Goal: Check status: Check status

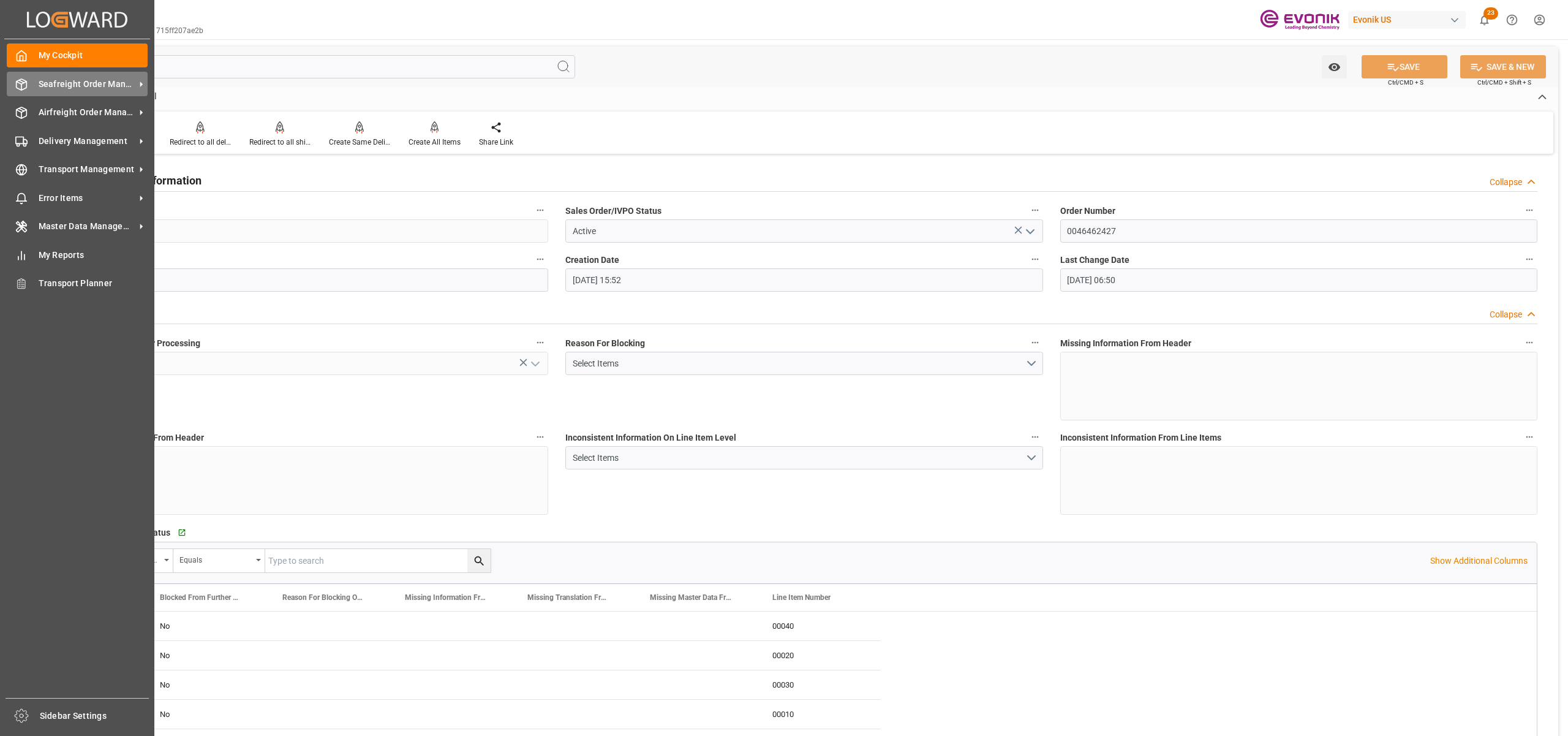
scroll to position [1634, 0]
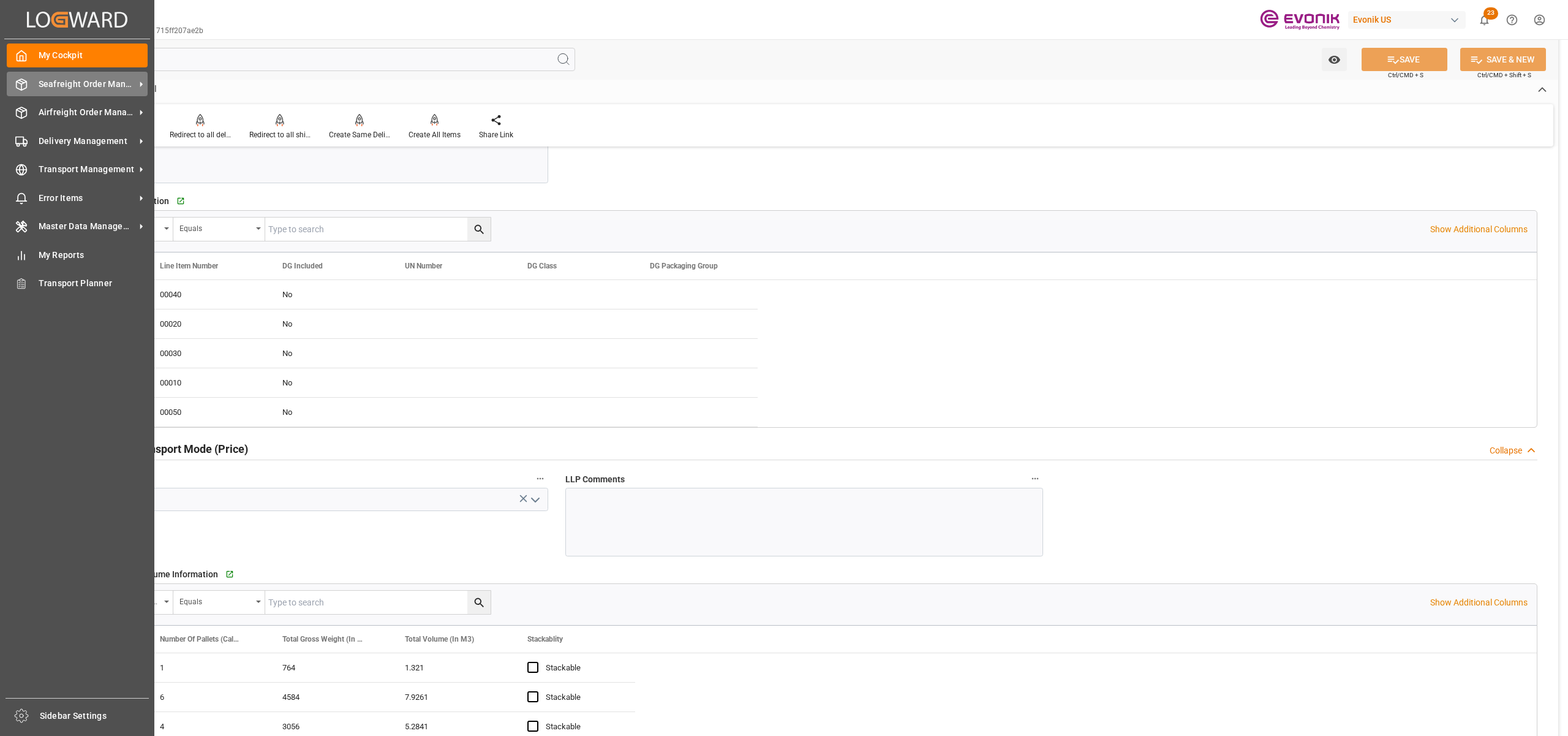
click at [65, 86] on span "Seafreight Order Management" at bounding box center [87, 83] width 97 height 13
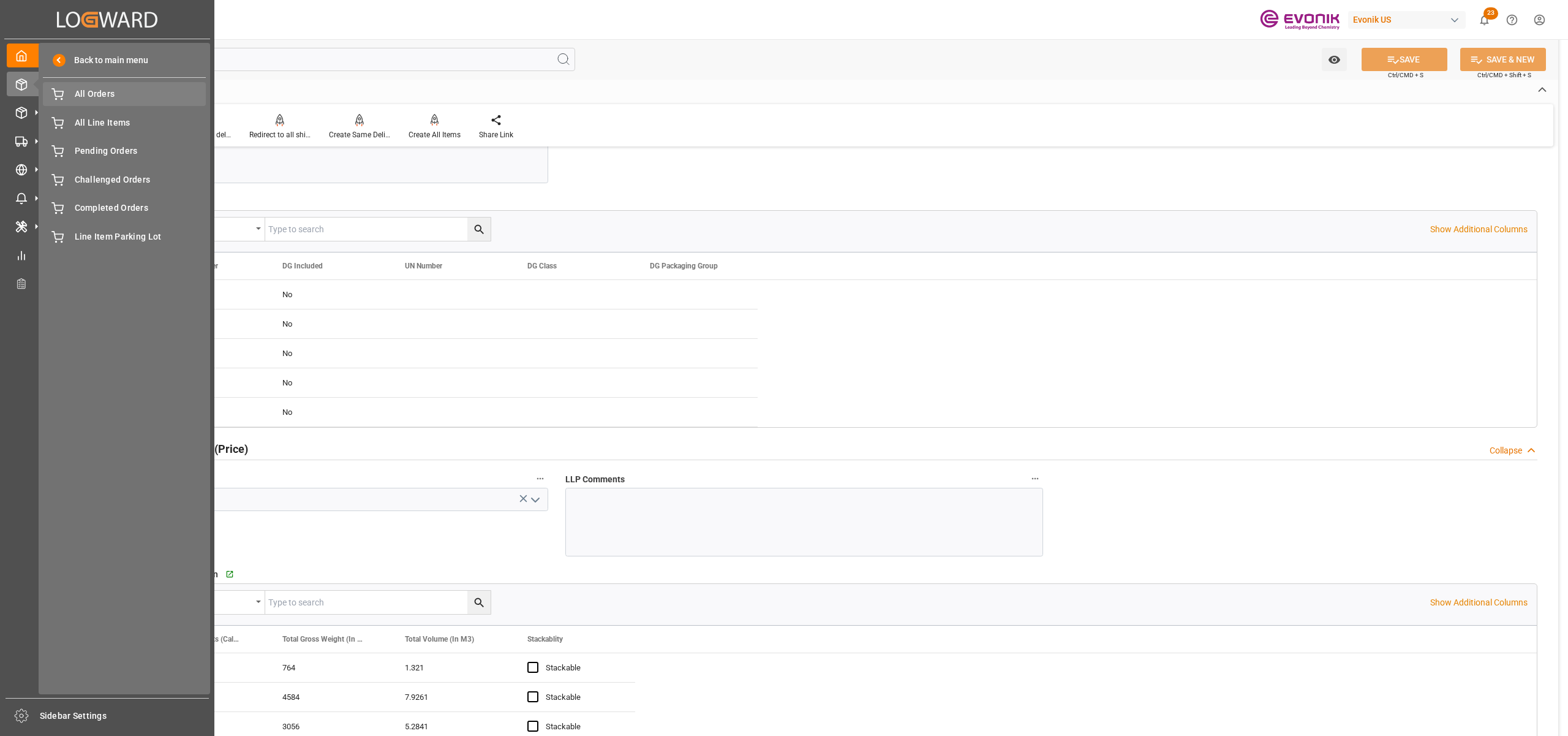
click at [102, 99] on span "All Orders" at bounding box center [140, 94] width 131 height 13
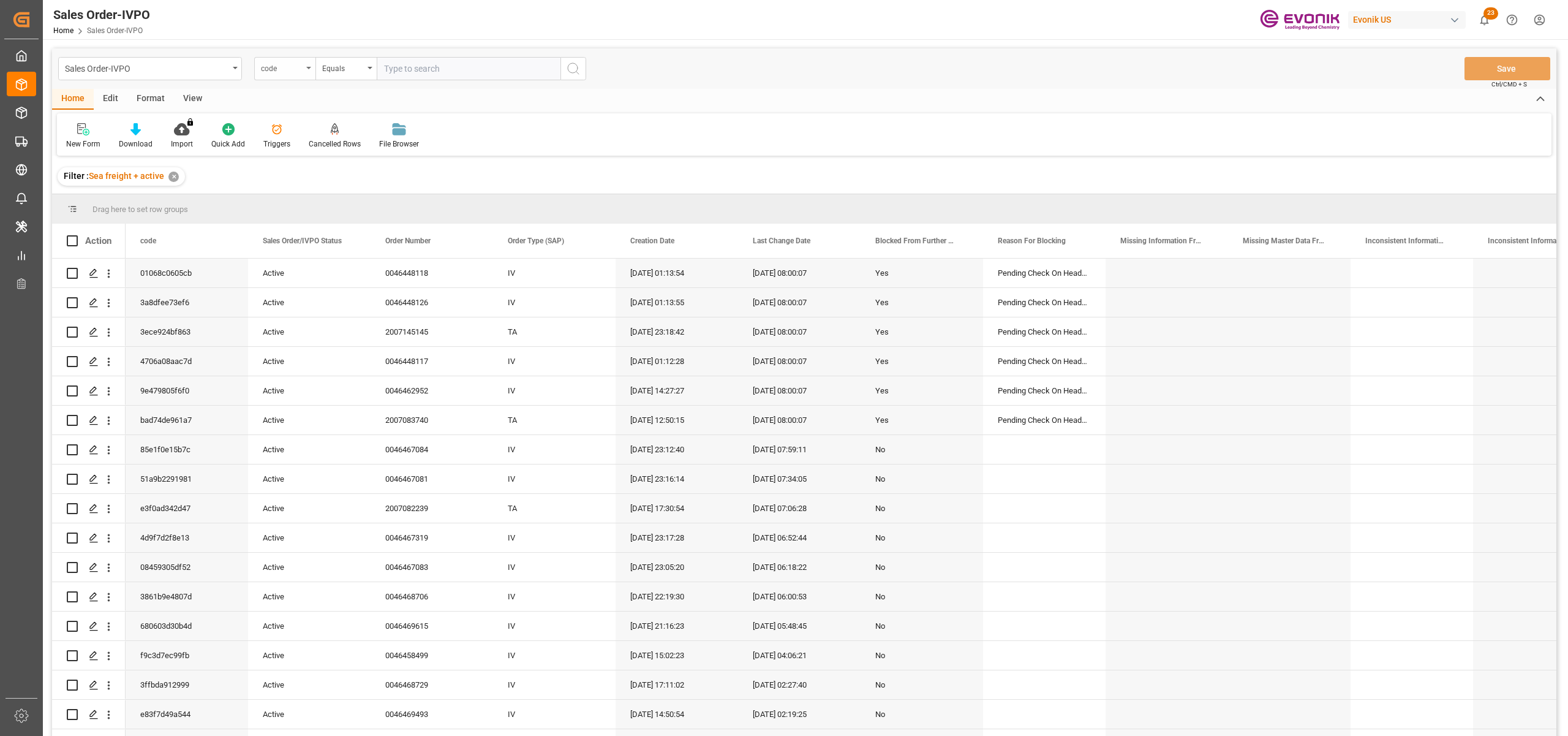
click at [300, 71] on div "code" at bounding box center [281, 67] width 42 height 15
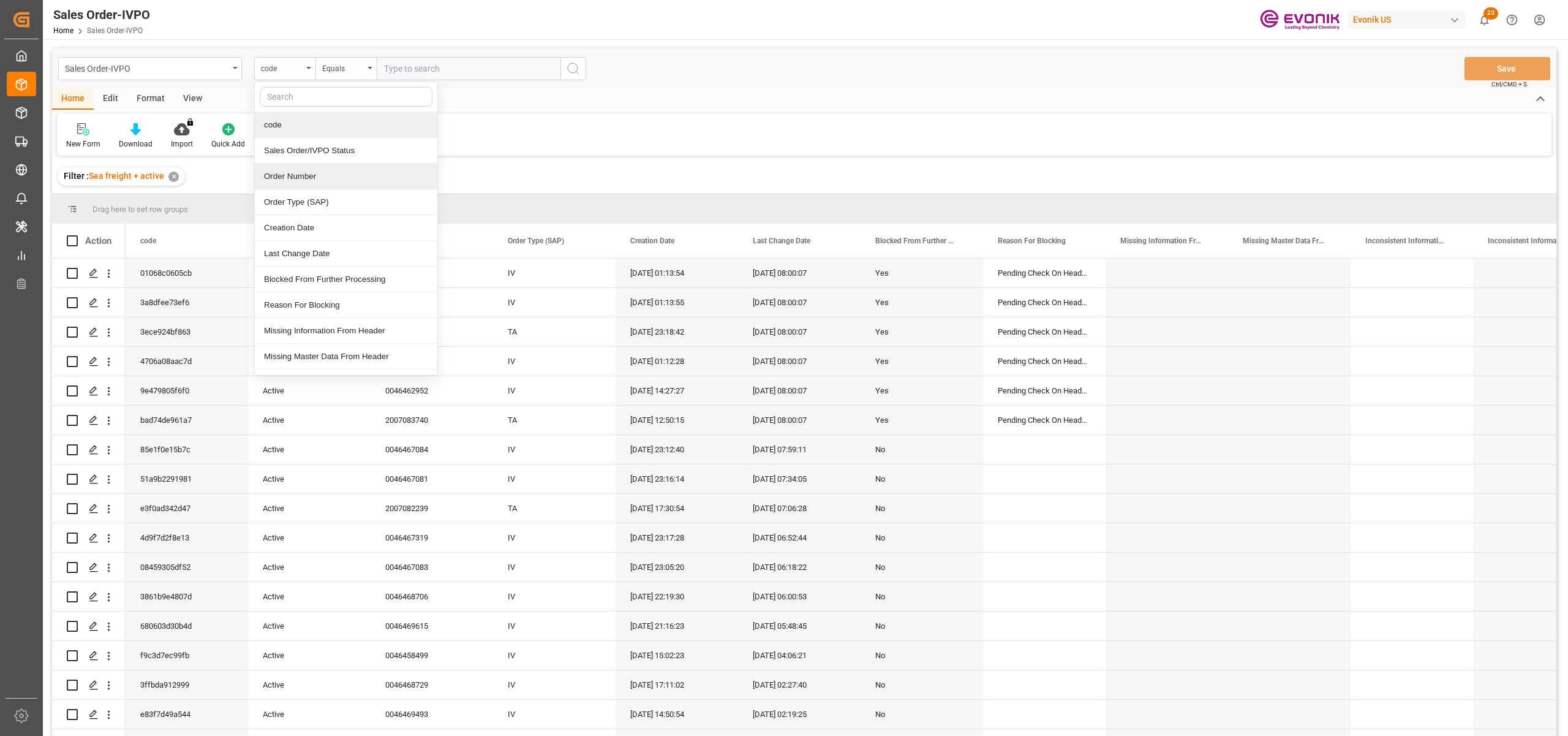
click at [294, 184] on div "Order Number" at bounding box center [345, 176] width 183 height 26
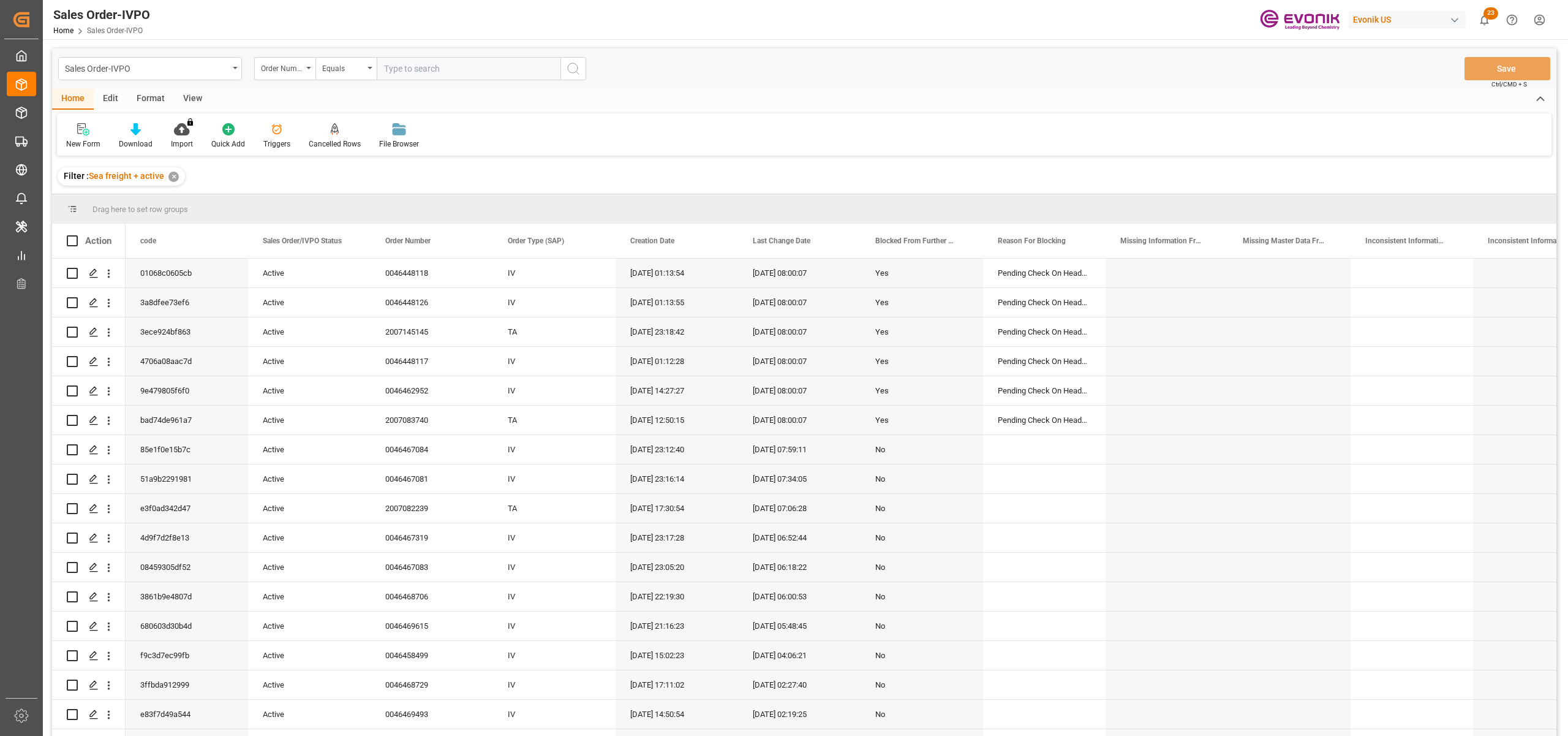
click at [419, 65] on input "text" at bounding box center [469, 69] width 184 height 23
click at [474, 68] on input "text" at bounding box center [469, 69] width 184 height 23
click at [405, 68] on input "text" at bounding box center [469, 69] width 184 height 23
paste input "46467084"
type input "0046467084"
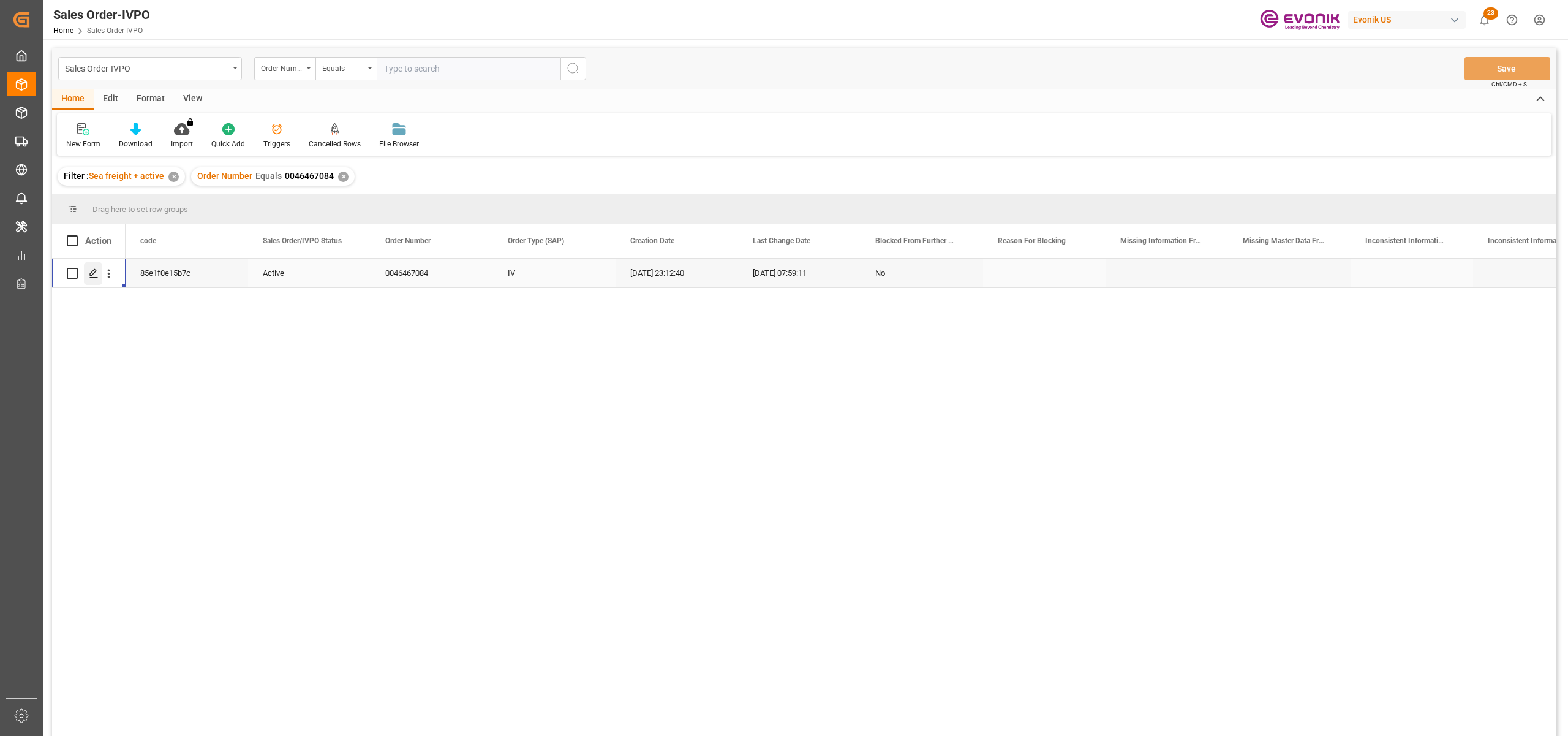
click at [89, 273] on icon "Press SPACE to select this row." at bounding box center [94, 273] width 10 height 10
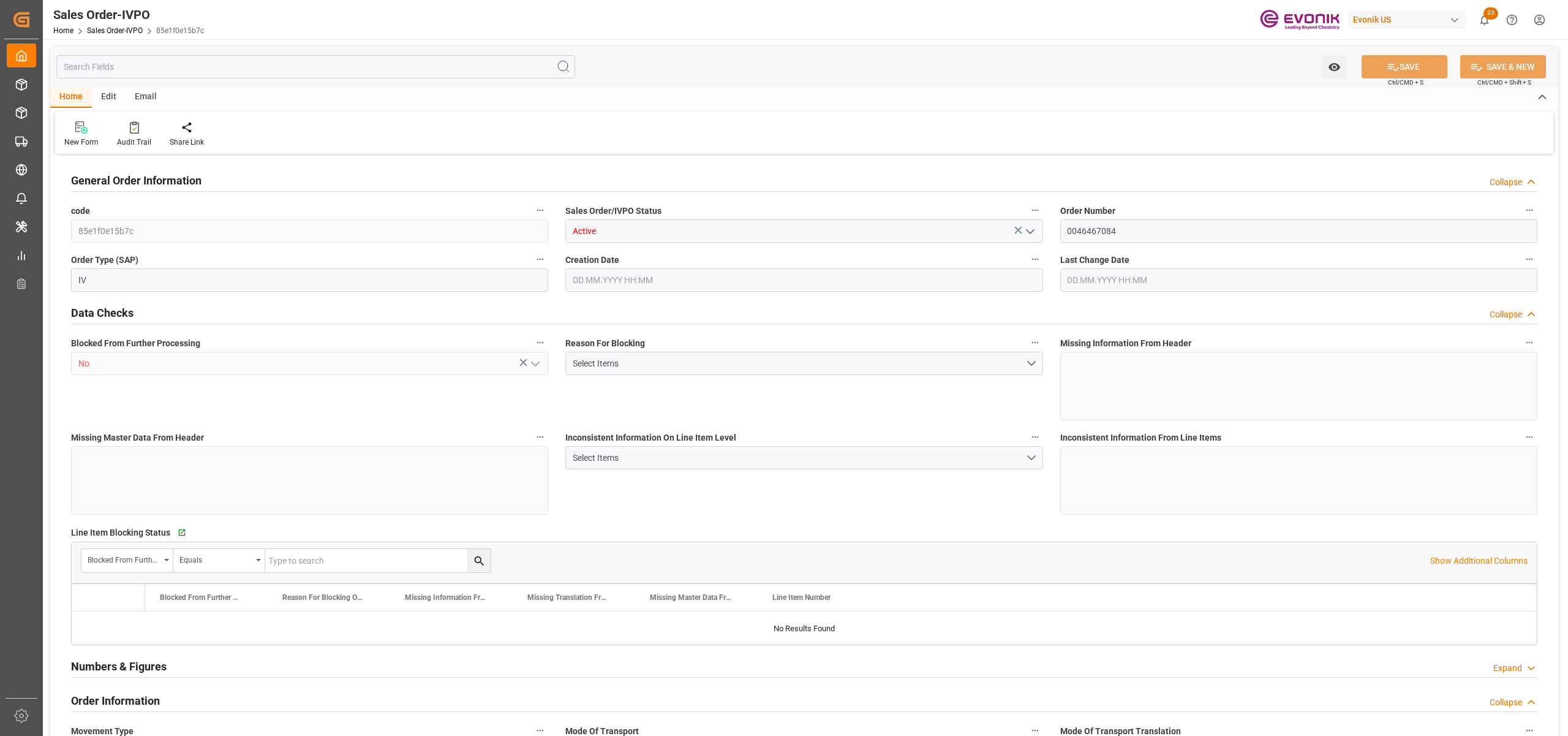
type input "CNSHA"
type input "0"
type input "1"
type input "3"
type input "4"
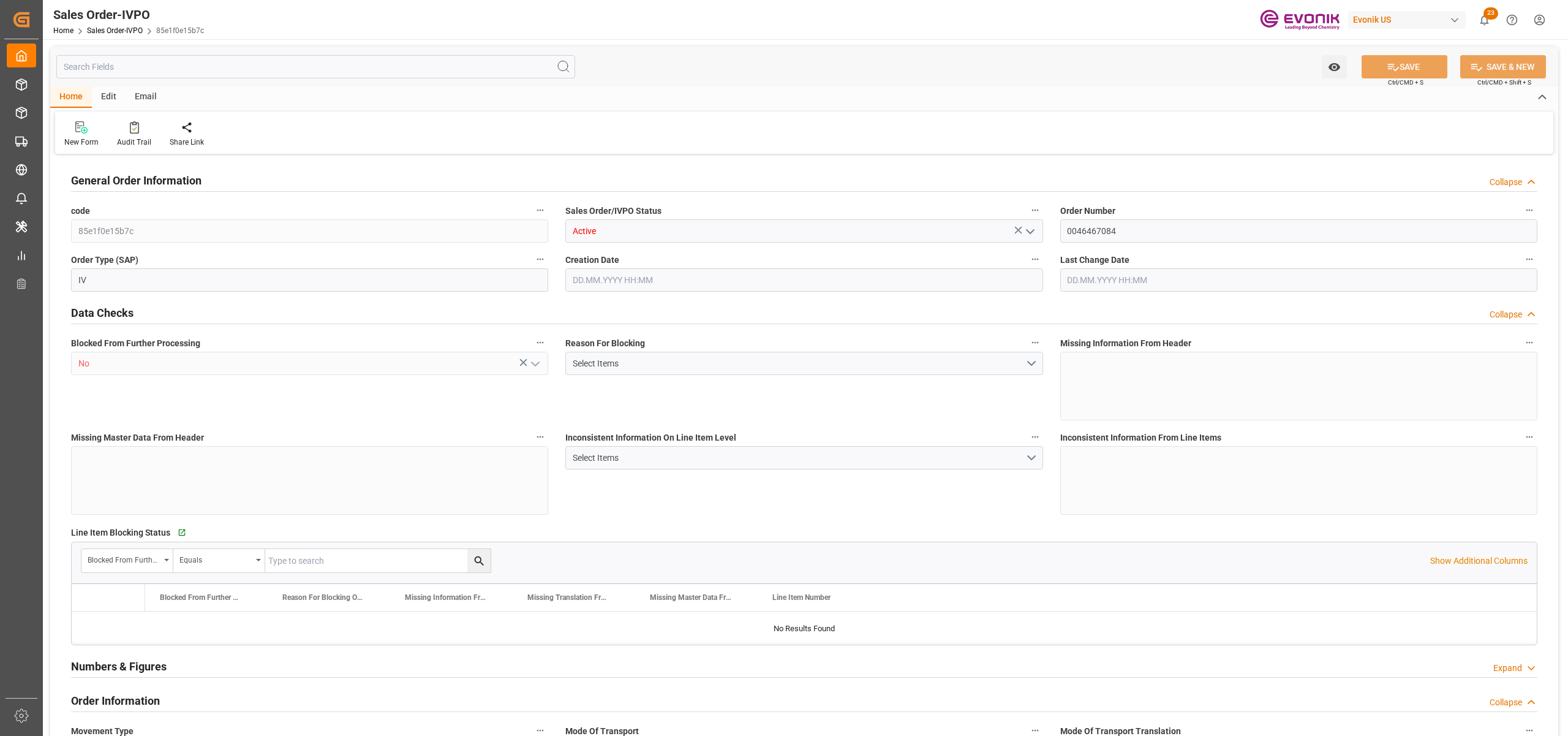
type input "35512"
type input "104.6116"
type input "17000"
type input "30"
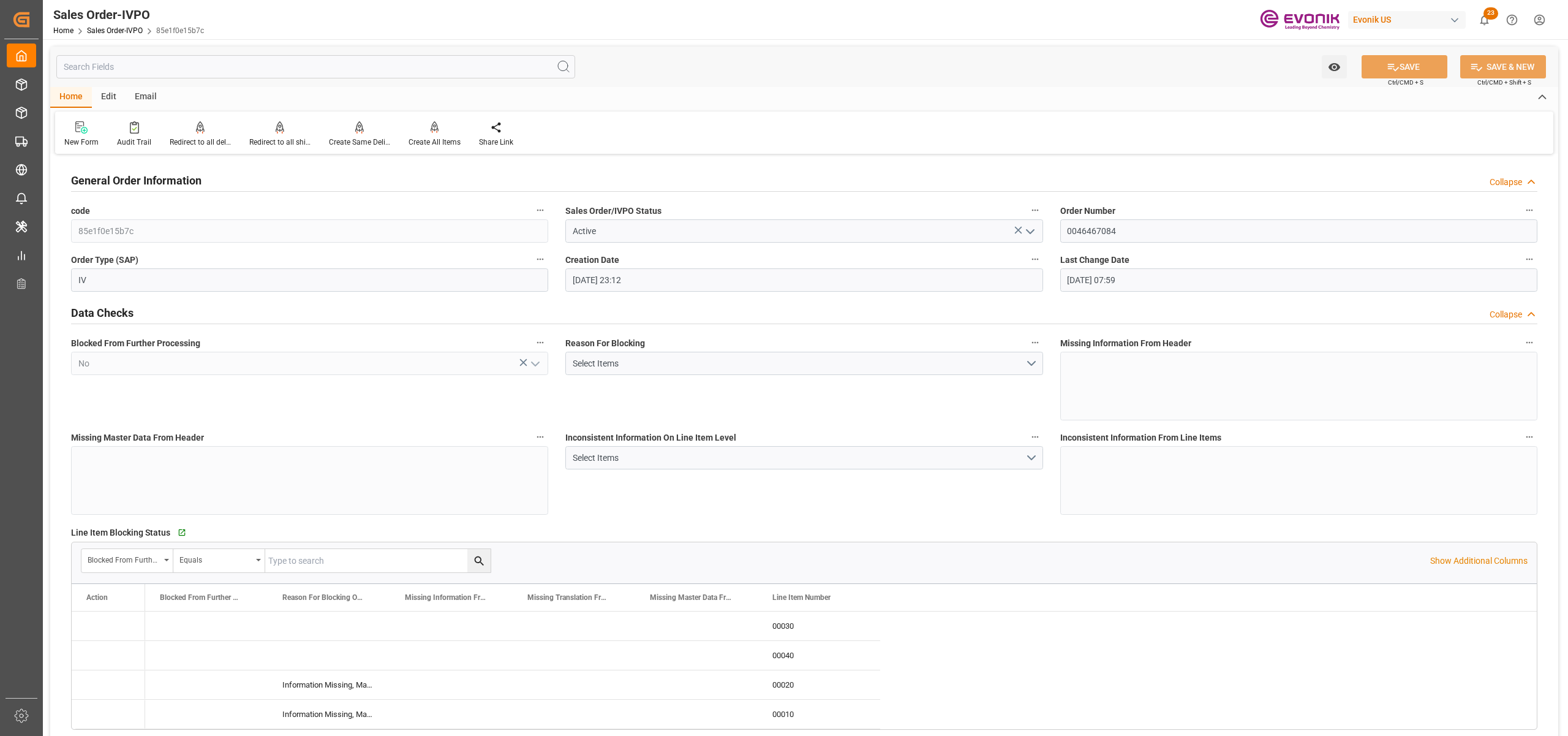
type input "[DATE] 23:12"
type input "[DATE] 07:59"
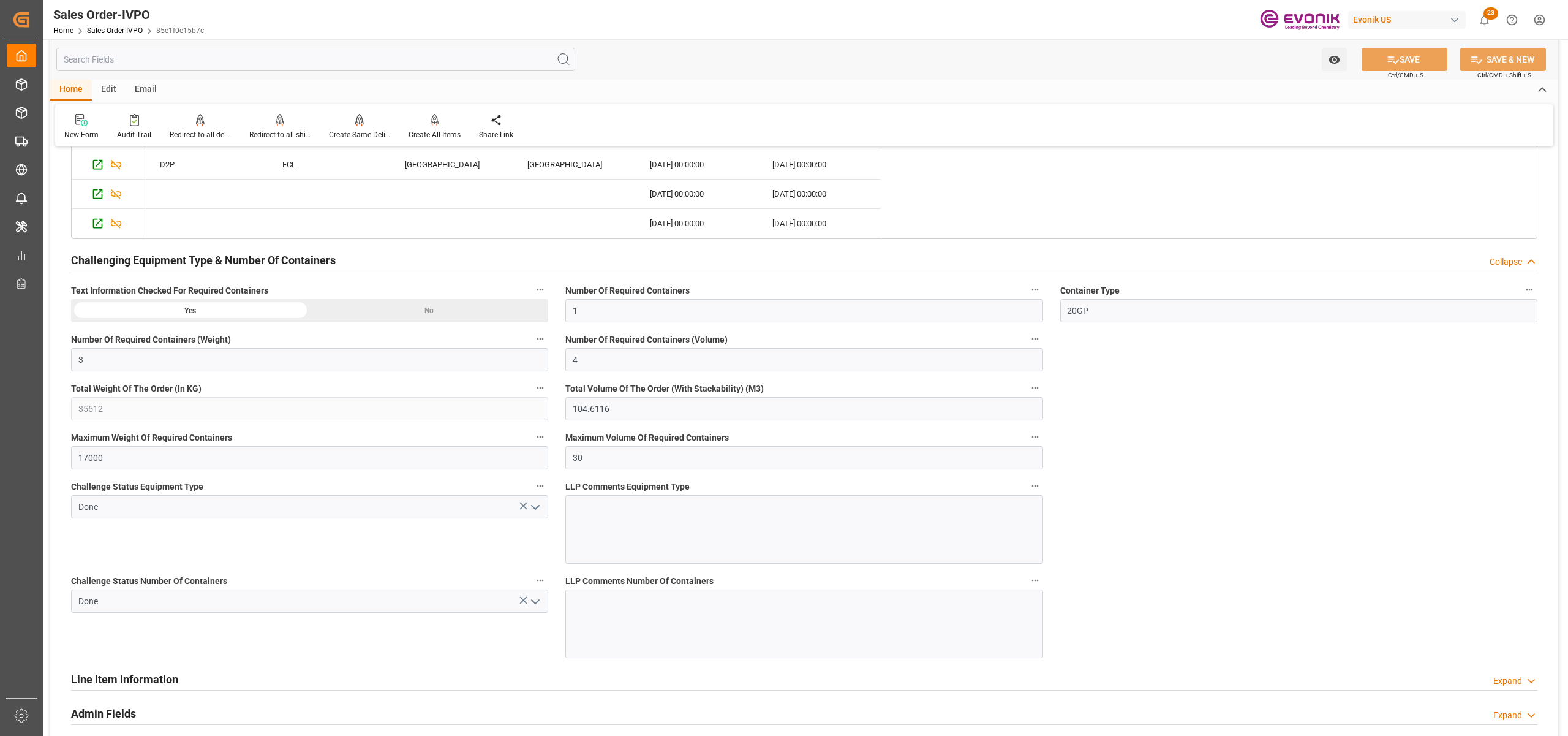
scroll to position [2178, 0]
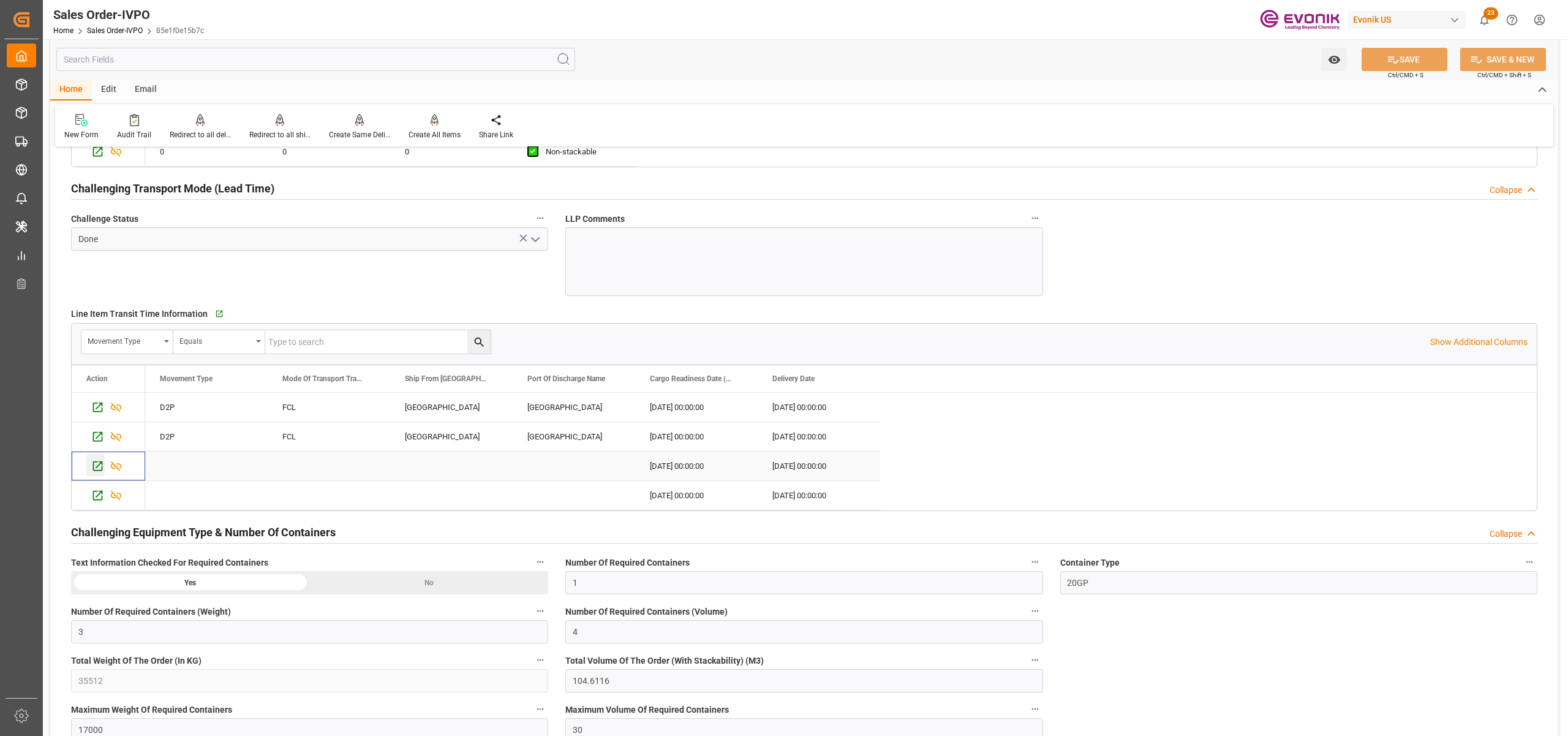
click at [98, 469] on icon "Press SPACE to select this row." at bounding box center [97, 465] width 13 height 13
click at [94, 498] on icon "Press SPACE to select this row." at bounding box center [98, 495] width 10 height 10
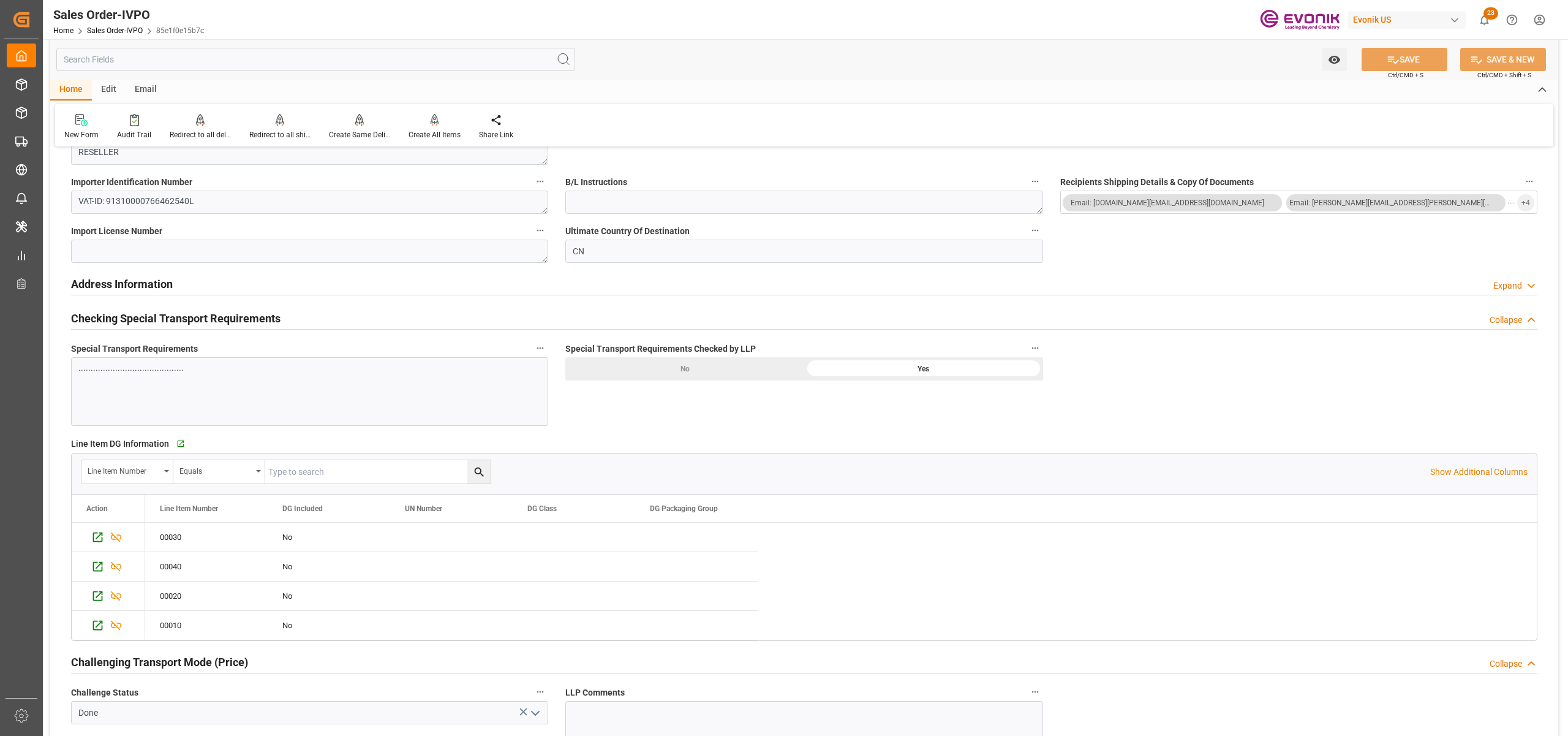
scroll to position [816, 0]
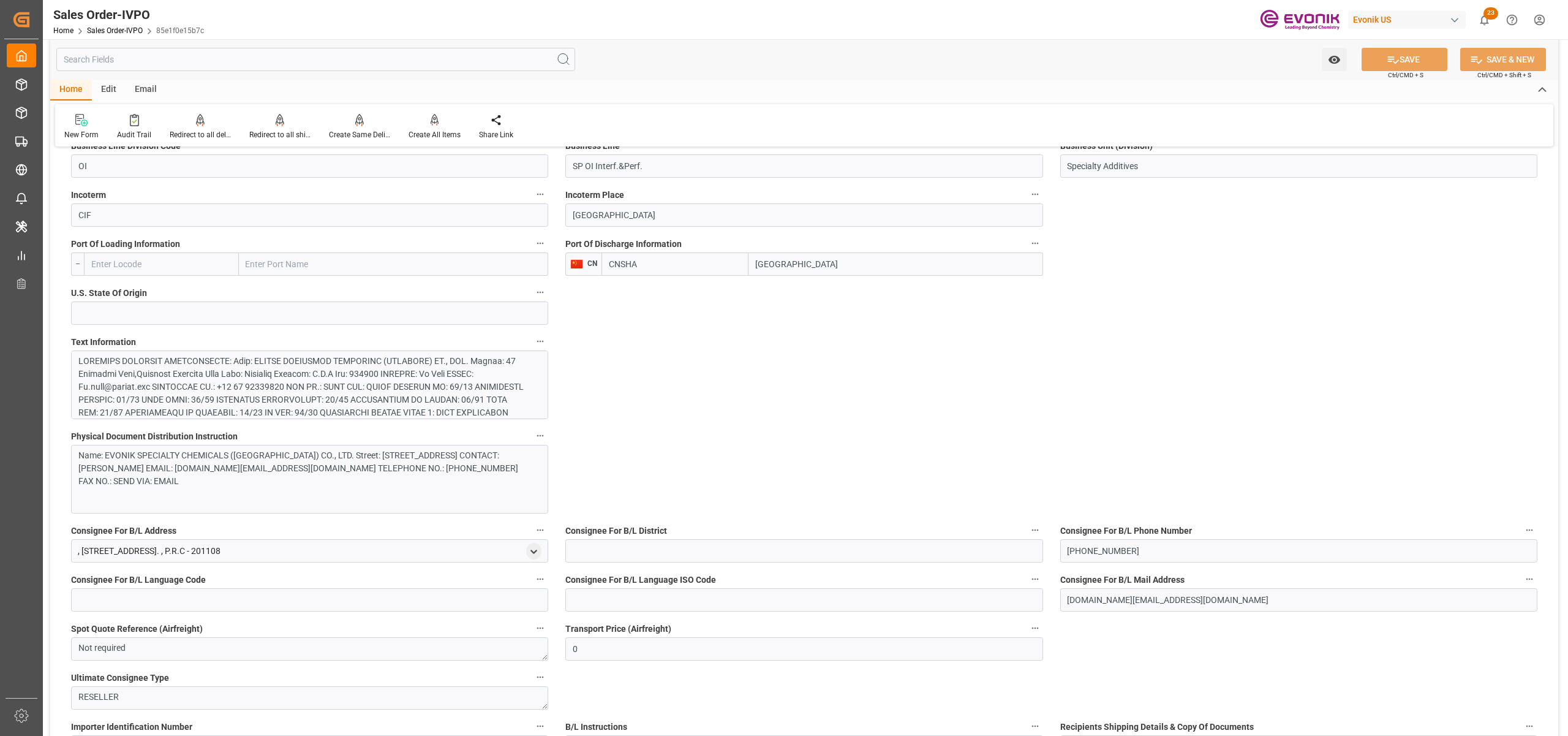
click at [294, 371] on div at bounding box center [303, 452] width 450 height 193
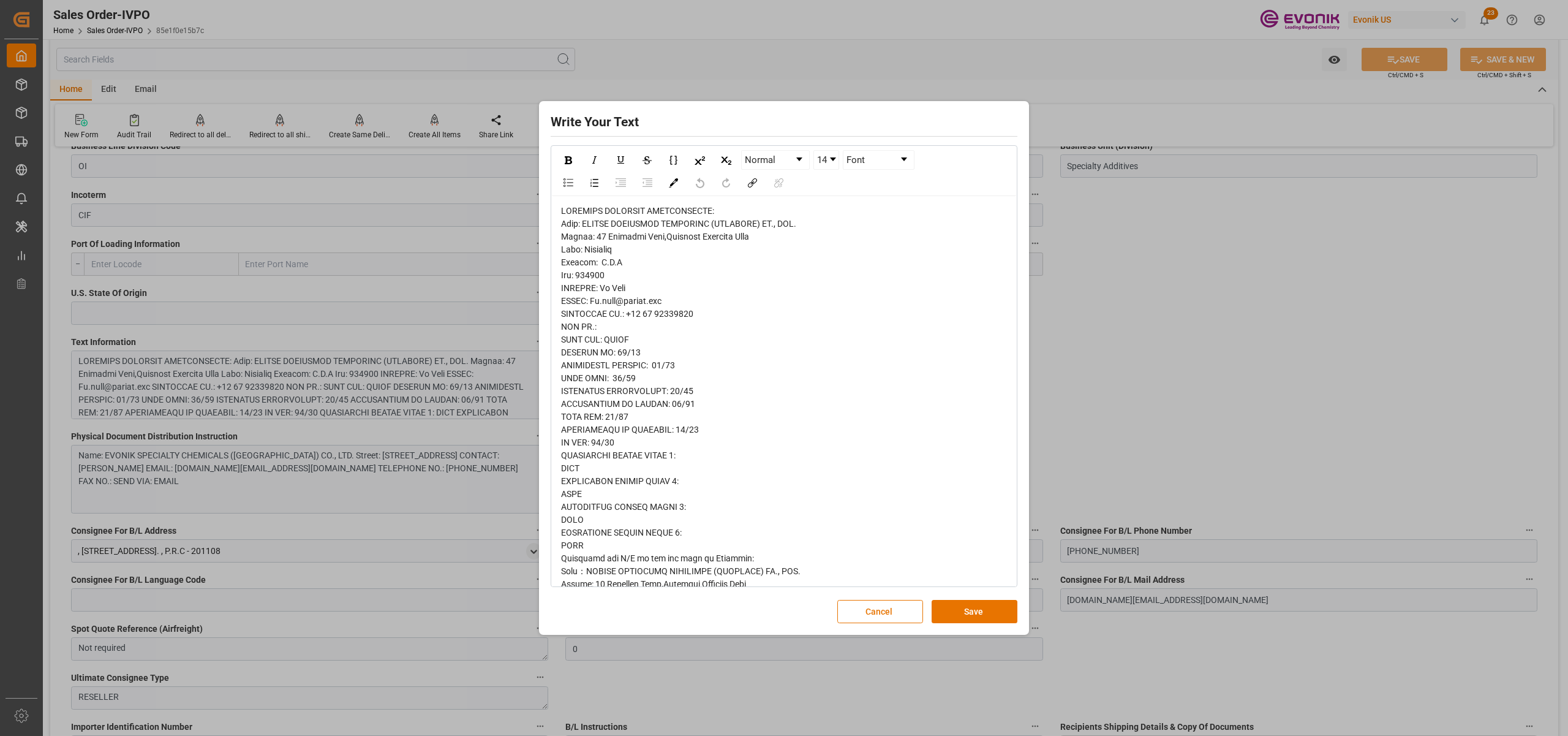
click at [566, 231] on span "rdw-editor" at bounding box center [681, 577] width 240 height 743
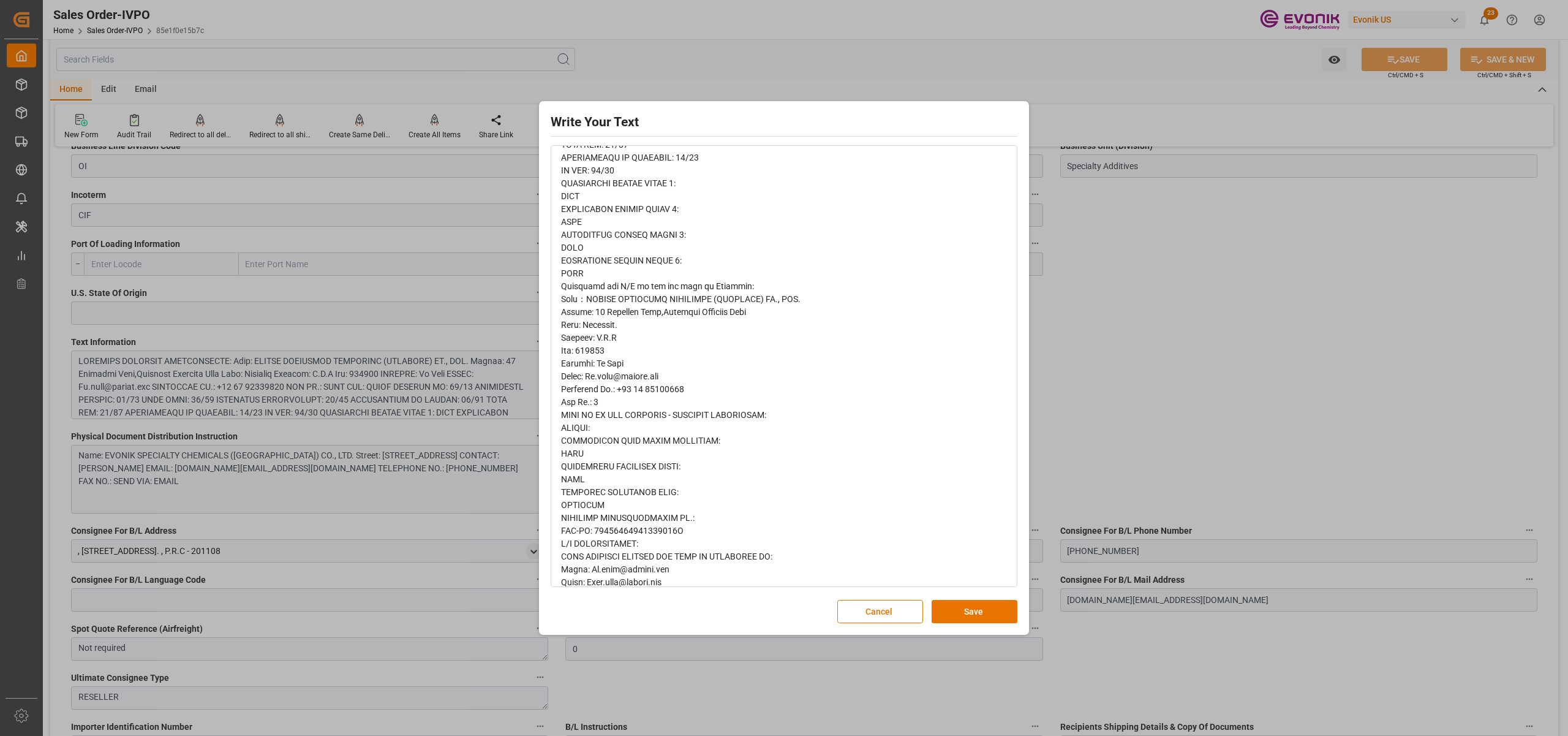
scroll to position [375, 0]
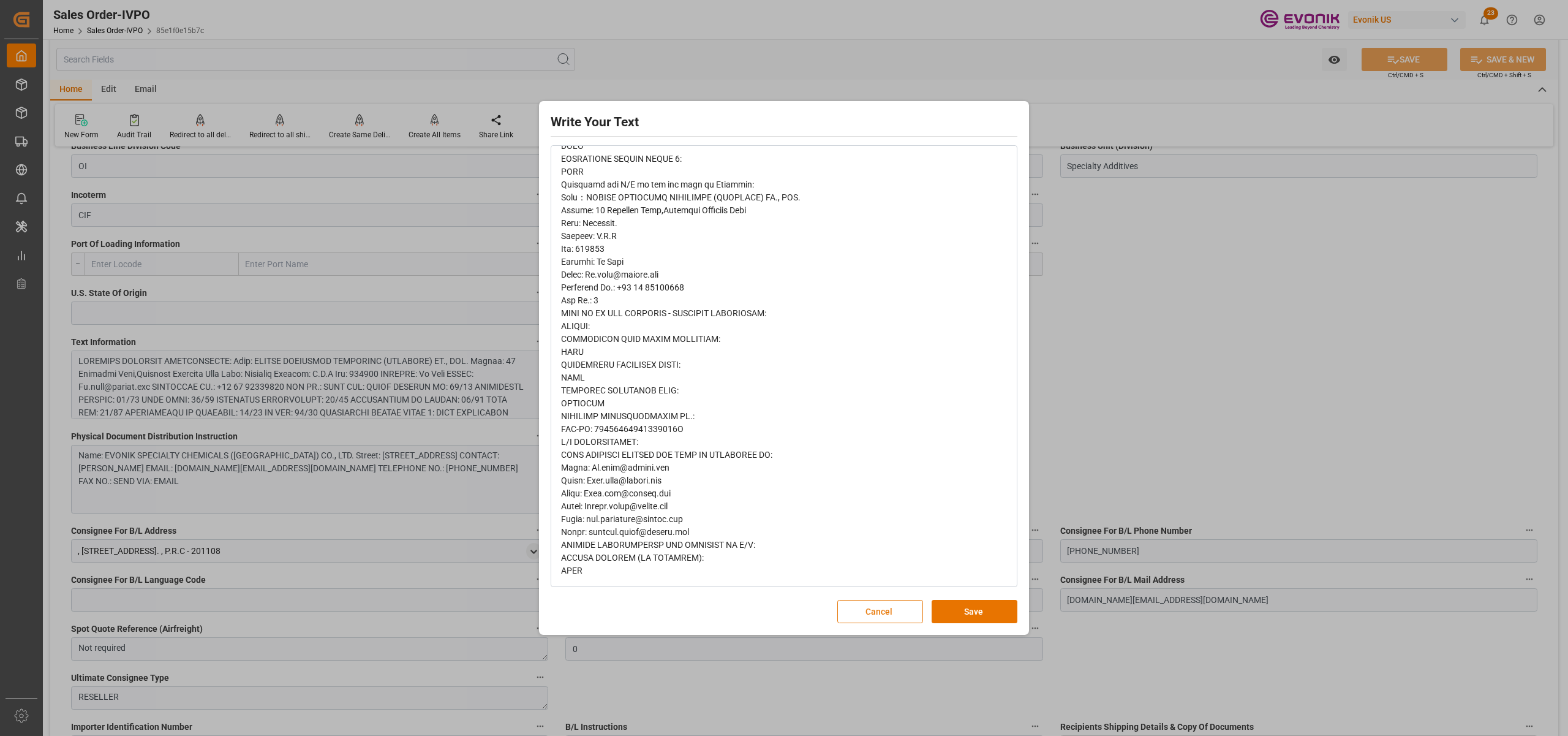
click at [863, 610] on button "Cancel" at bounding box center [880, 611] width 86 height 23
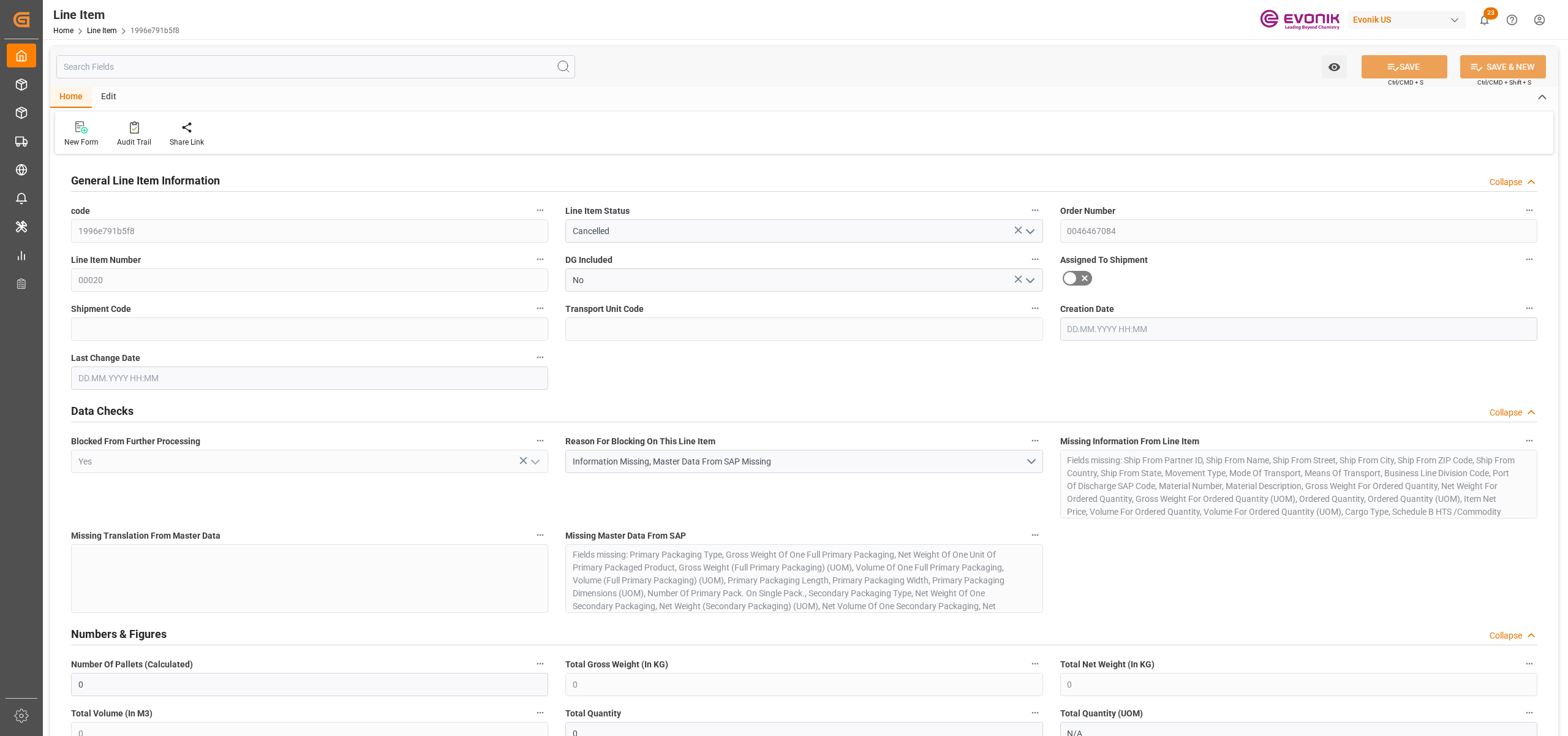
type input "[DATE] 23:12"
type input "[DATE] 07:59"
type input "[DATE]"
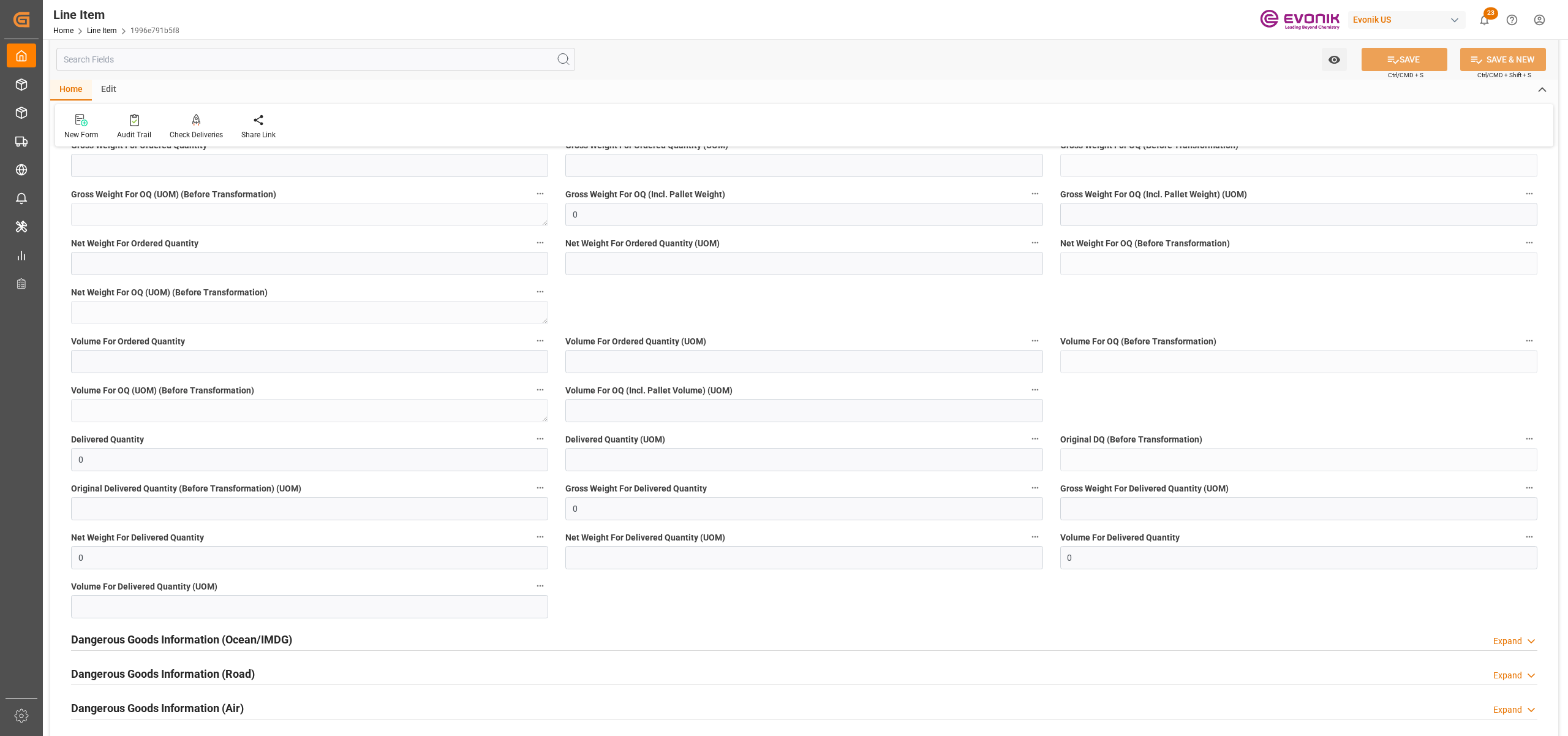
scroll to position [816, 0]
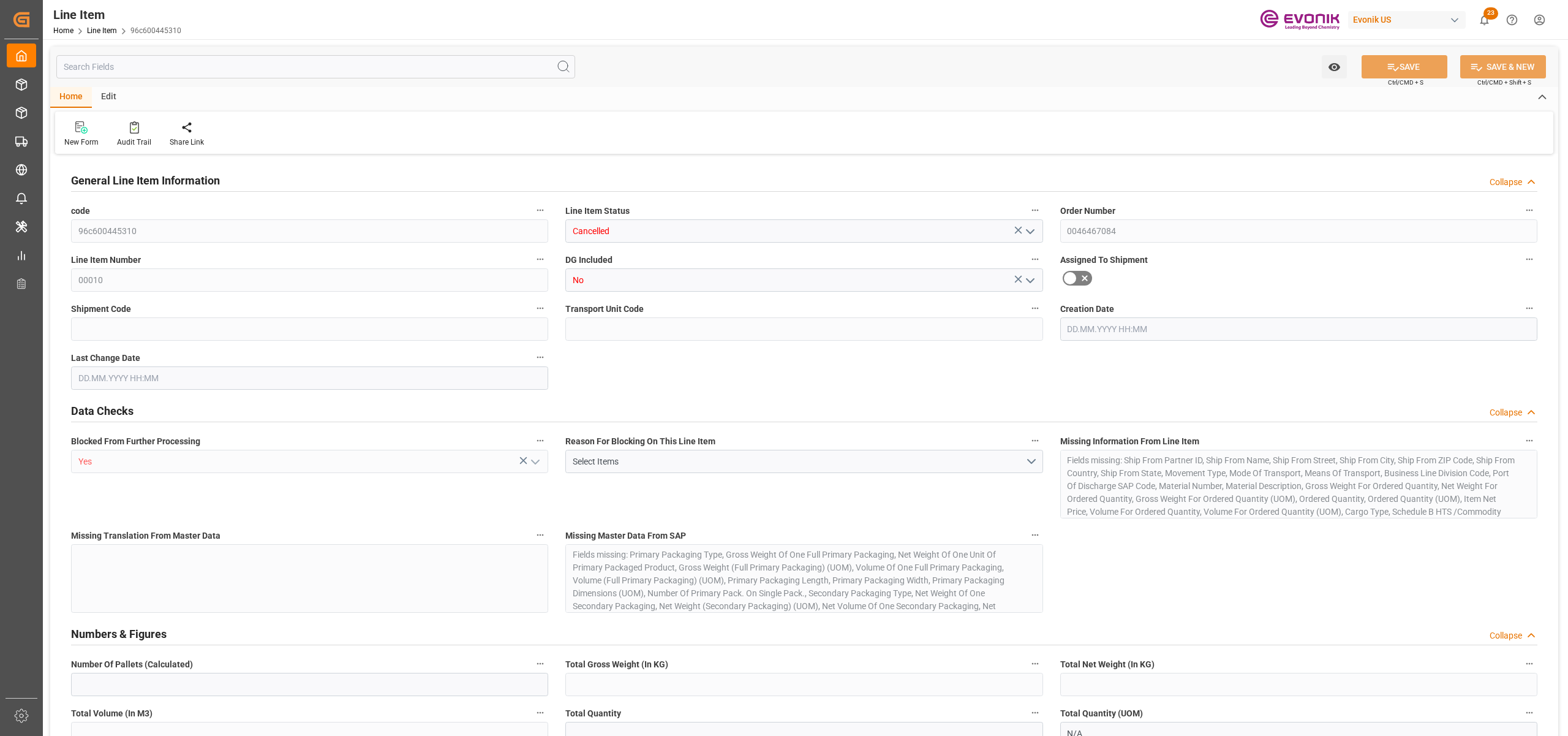
type input "0"
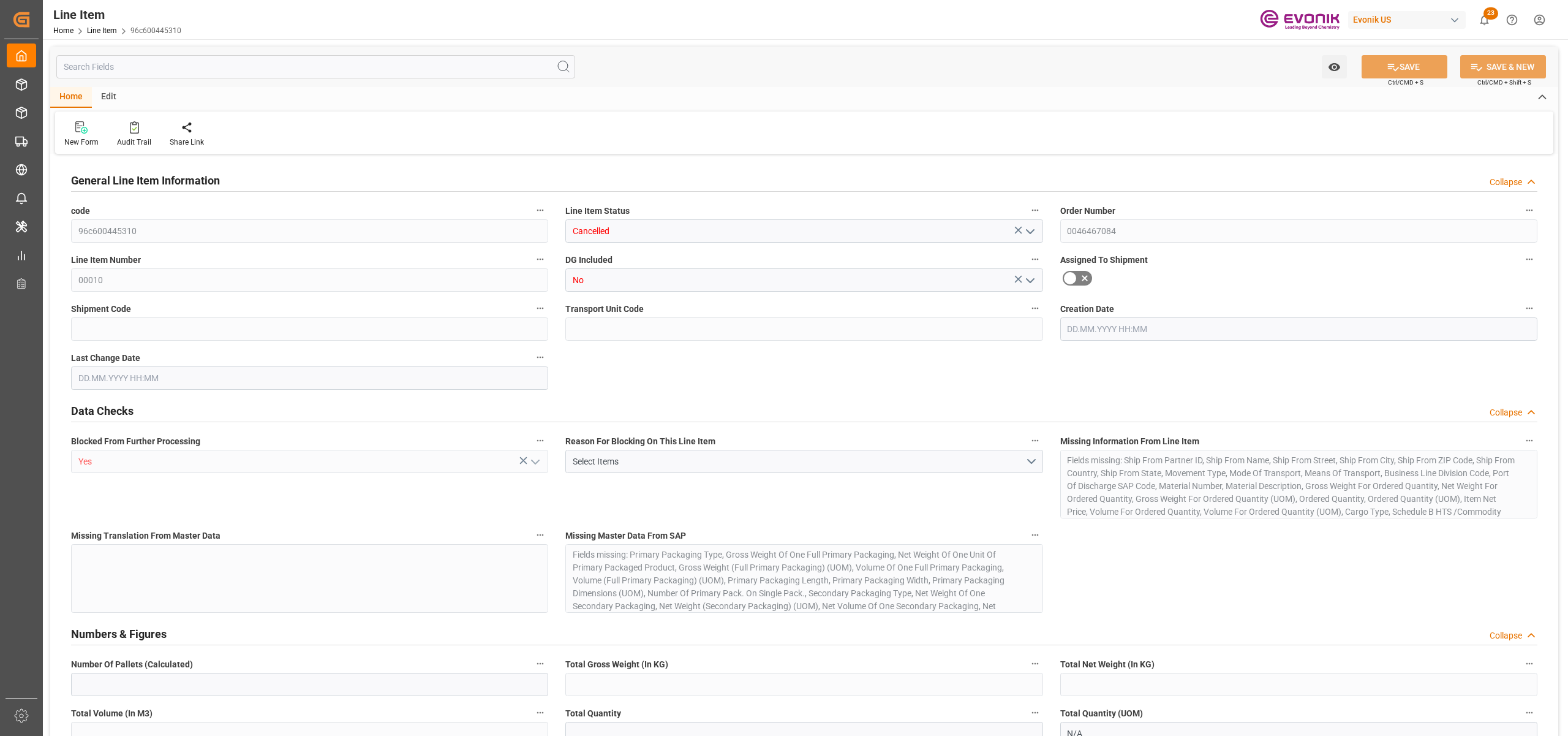
type input "0"
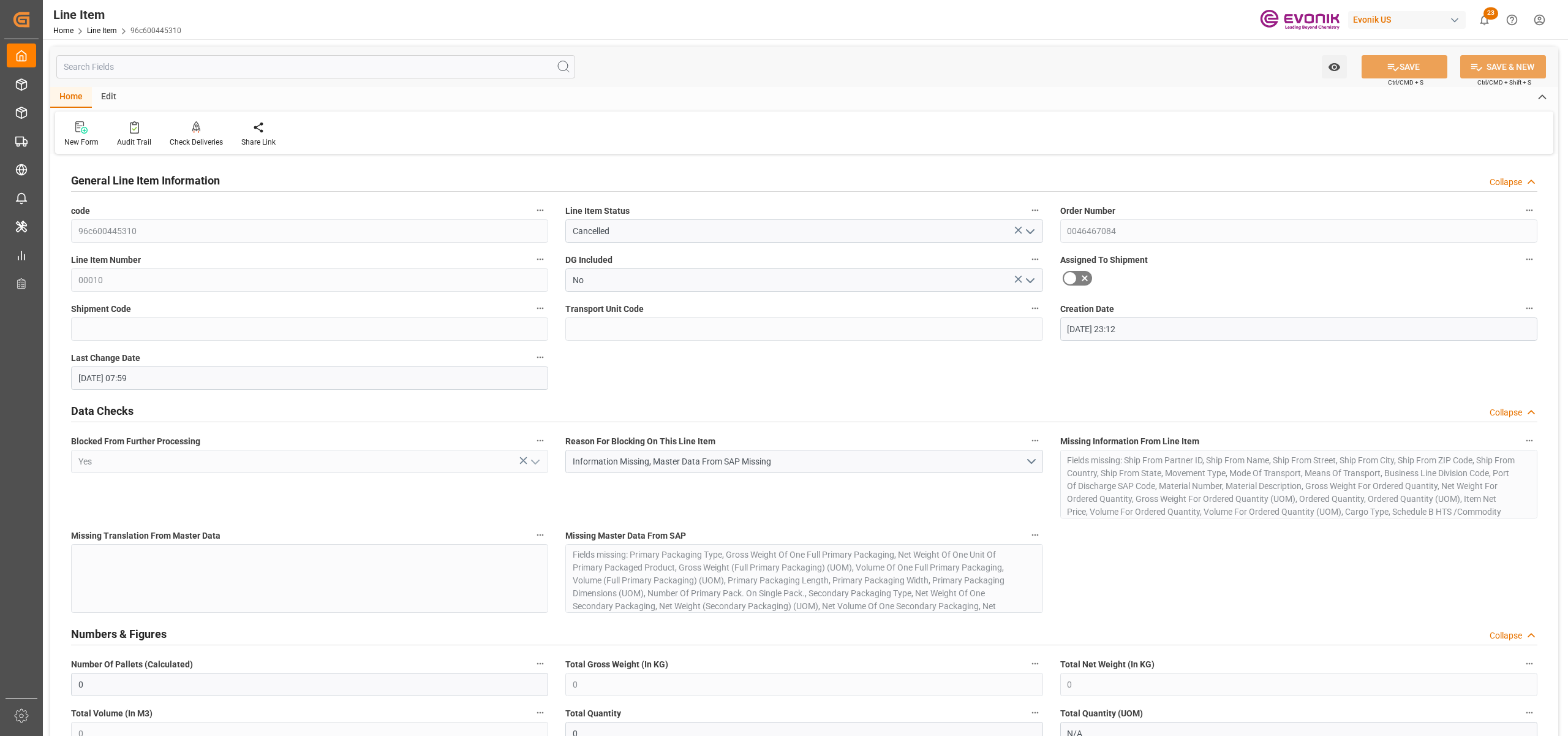
type input "[DATE] 23:12"
type input "[DATE] 07:59"
type input "[DATE]"
